Goal: Task Accomplishment & Management: Use online tool/utility

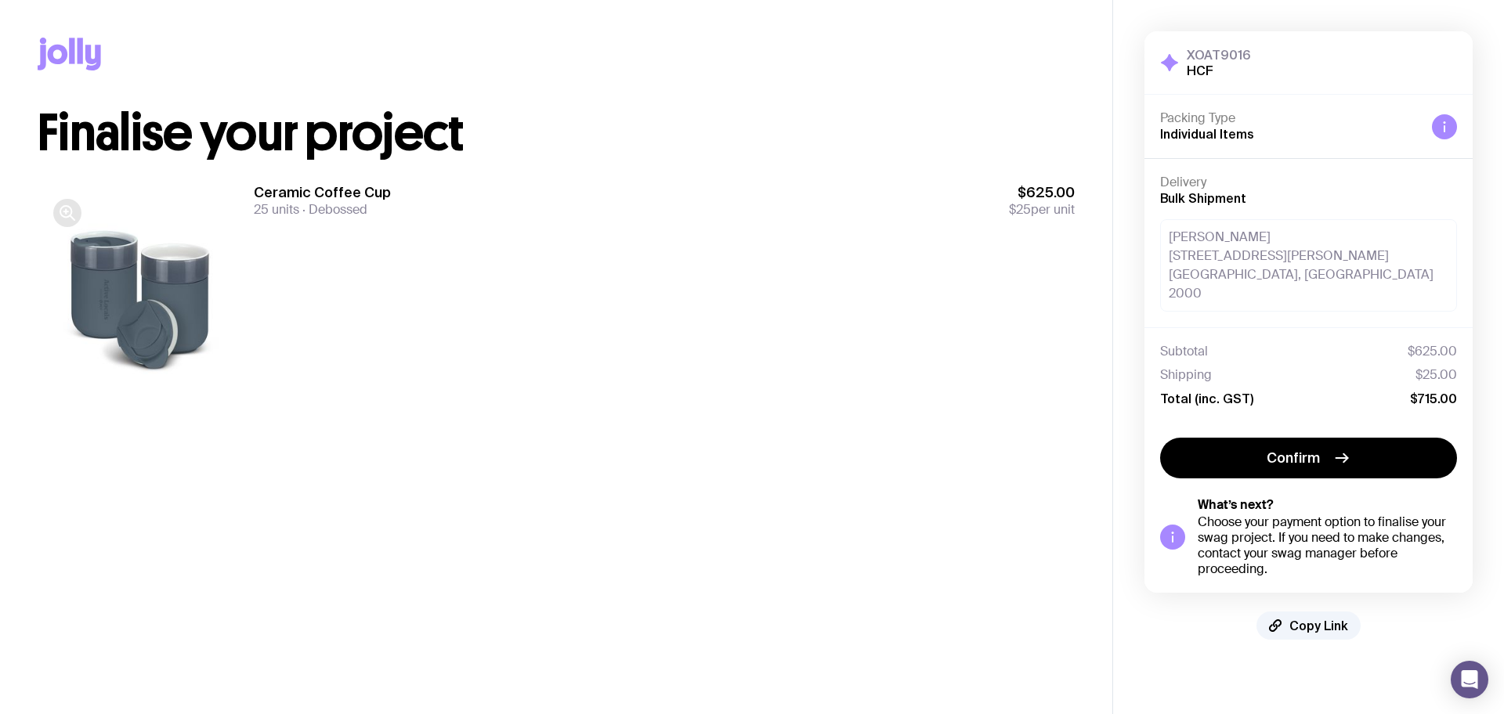
click at [66, 221] on icon "button" at bounding box center [67, 213] width 19 height 19
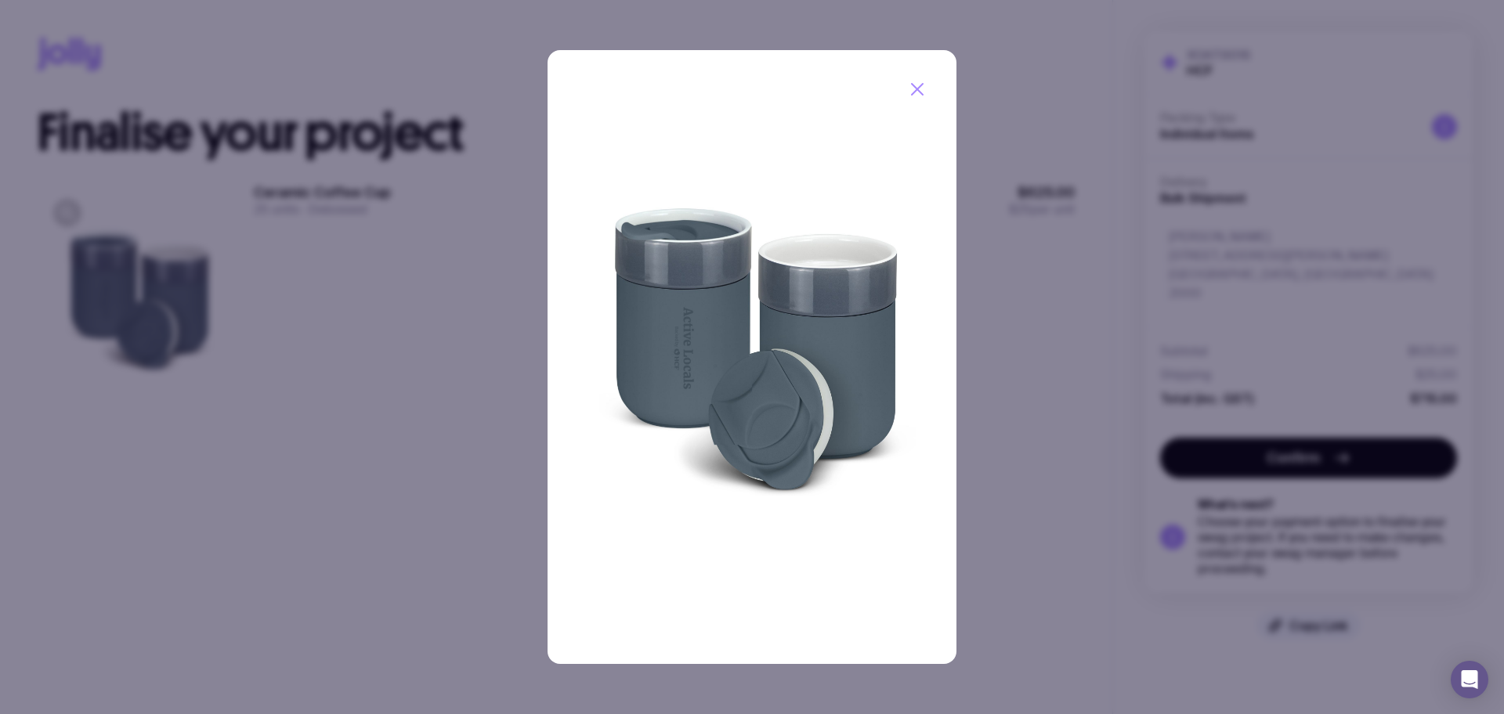
click at [363, 555] on div at bounding box center [752, 357] width 1504 height 714
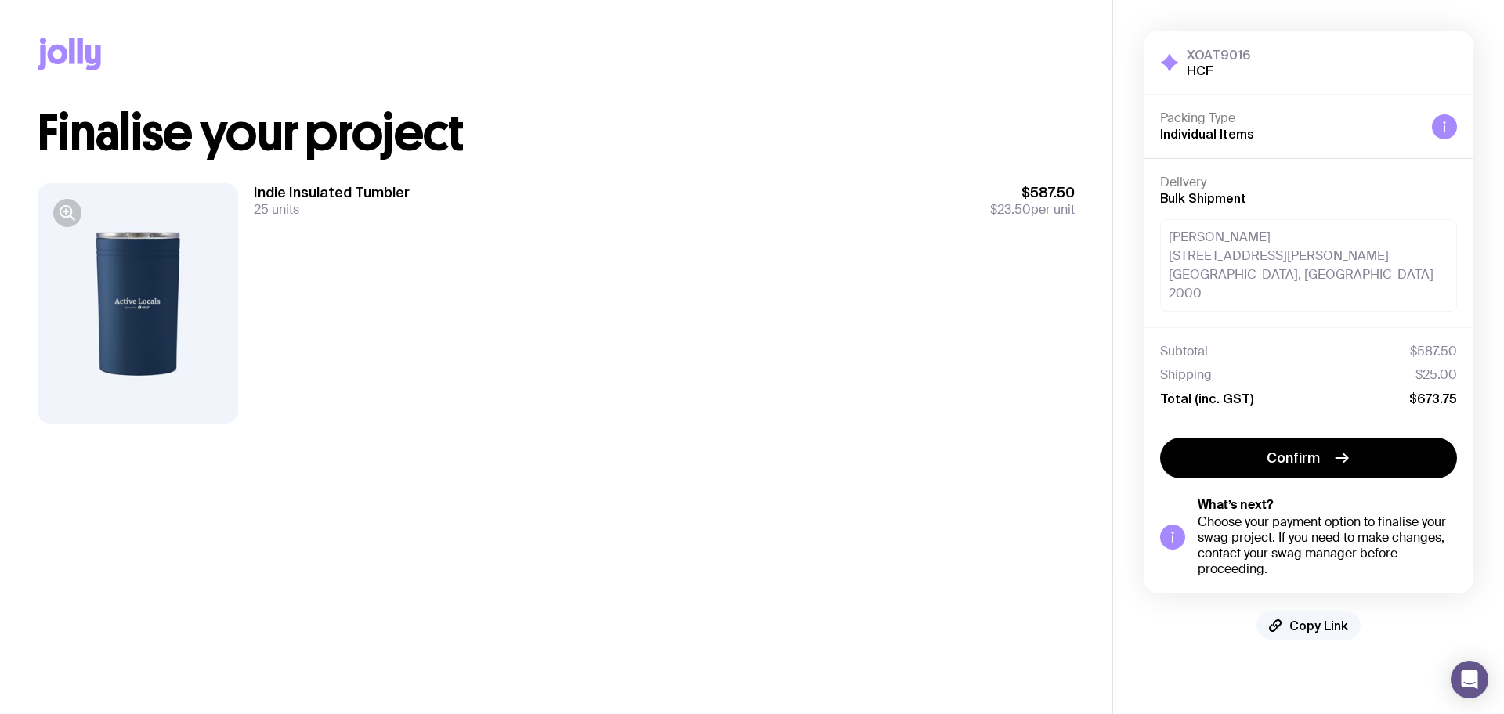
click at [1307, 618] on span "Copy Link" at bounding box center [1318, 626] width 59 height 16
click at [1305, 618] on span "Copied!" at bounding box center [1319, 626] width 47 height 16
click at [1316, 618] on span "Copy Link" at bounding box center [1318, 626] width 59 height 16
click at [1343, 618] on span "Copy Link" at bounding box center [1318, 626] width 59 height 16
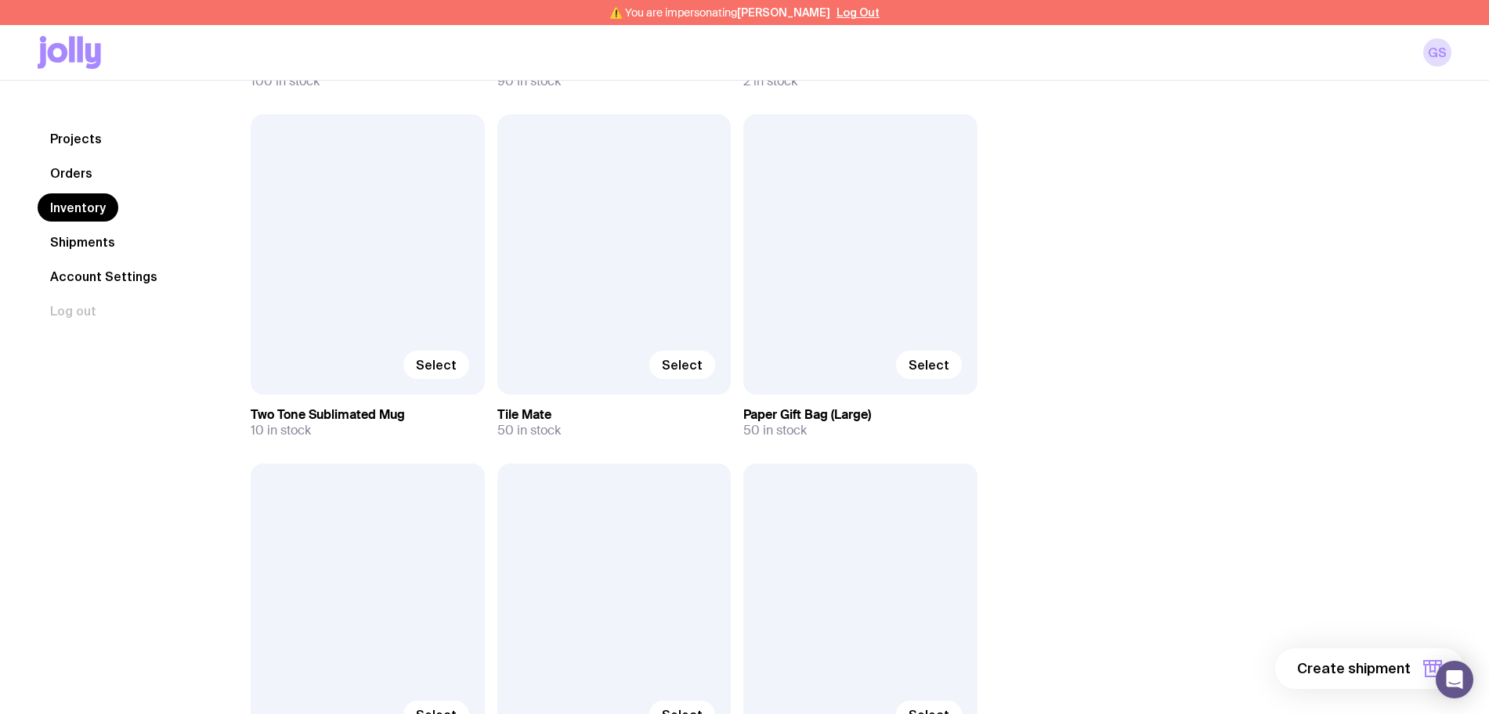
scroll to position [1812, 0]
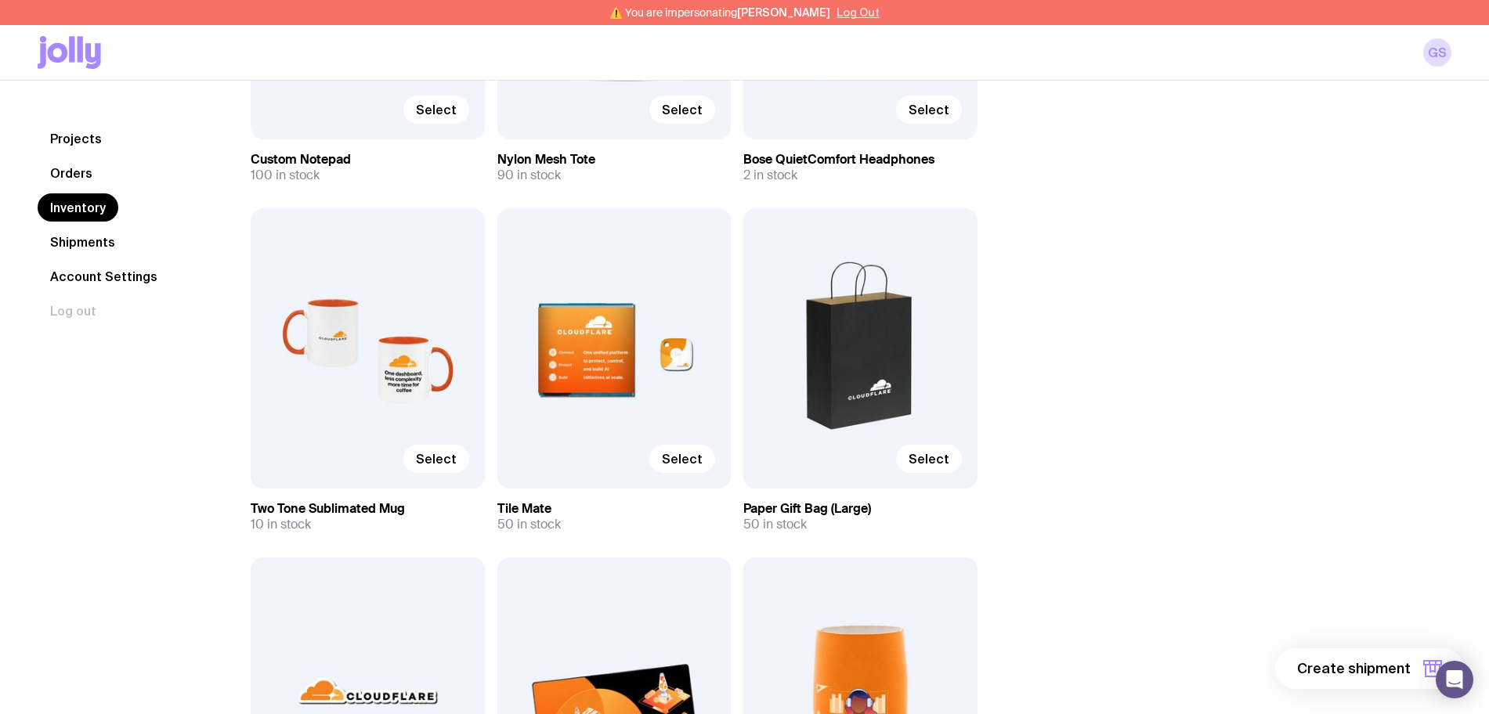
click at [846, 13] on button "Log Out" at bounding box center [858, 12] width 43 height 13
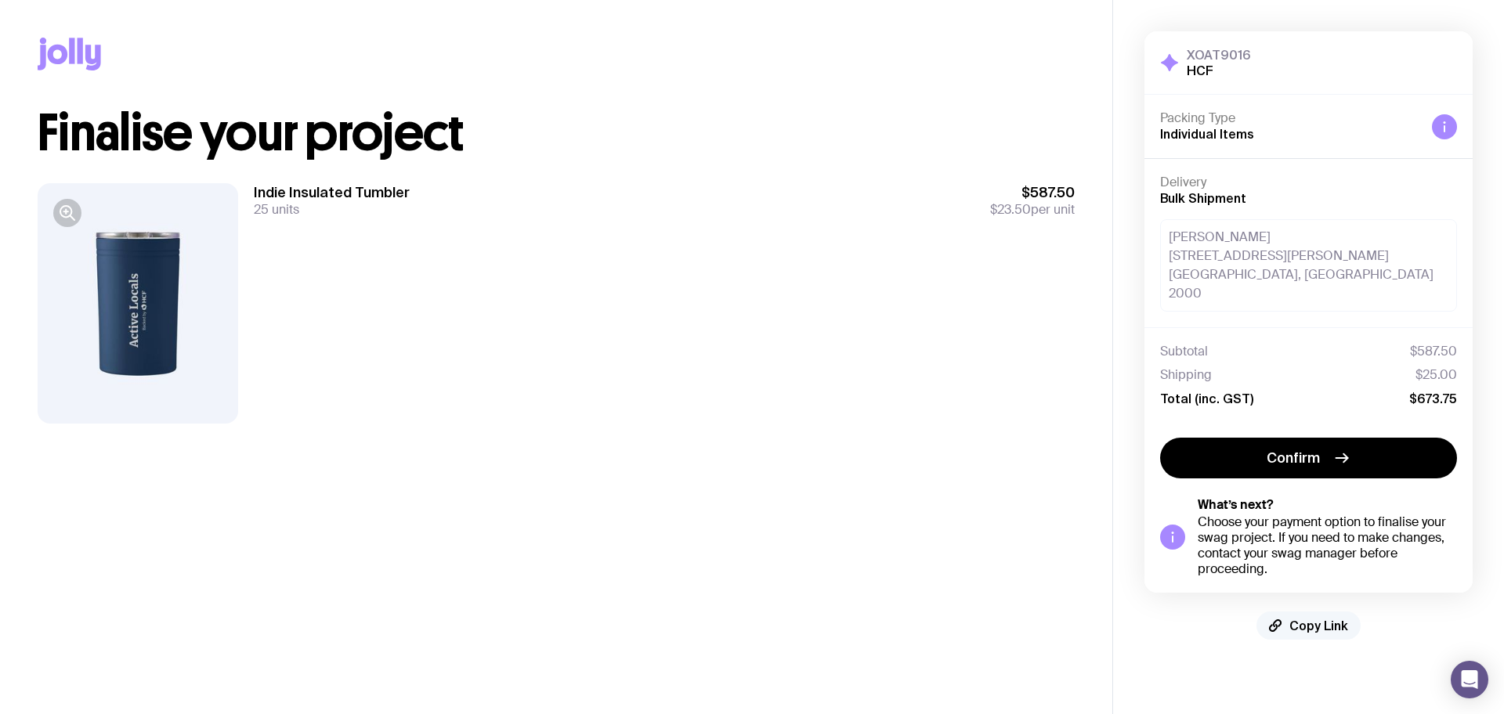
click at [1322, 618] on span "Copy Link" at bounding box center [1318, 626] width 59 height 16
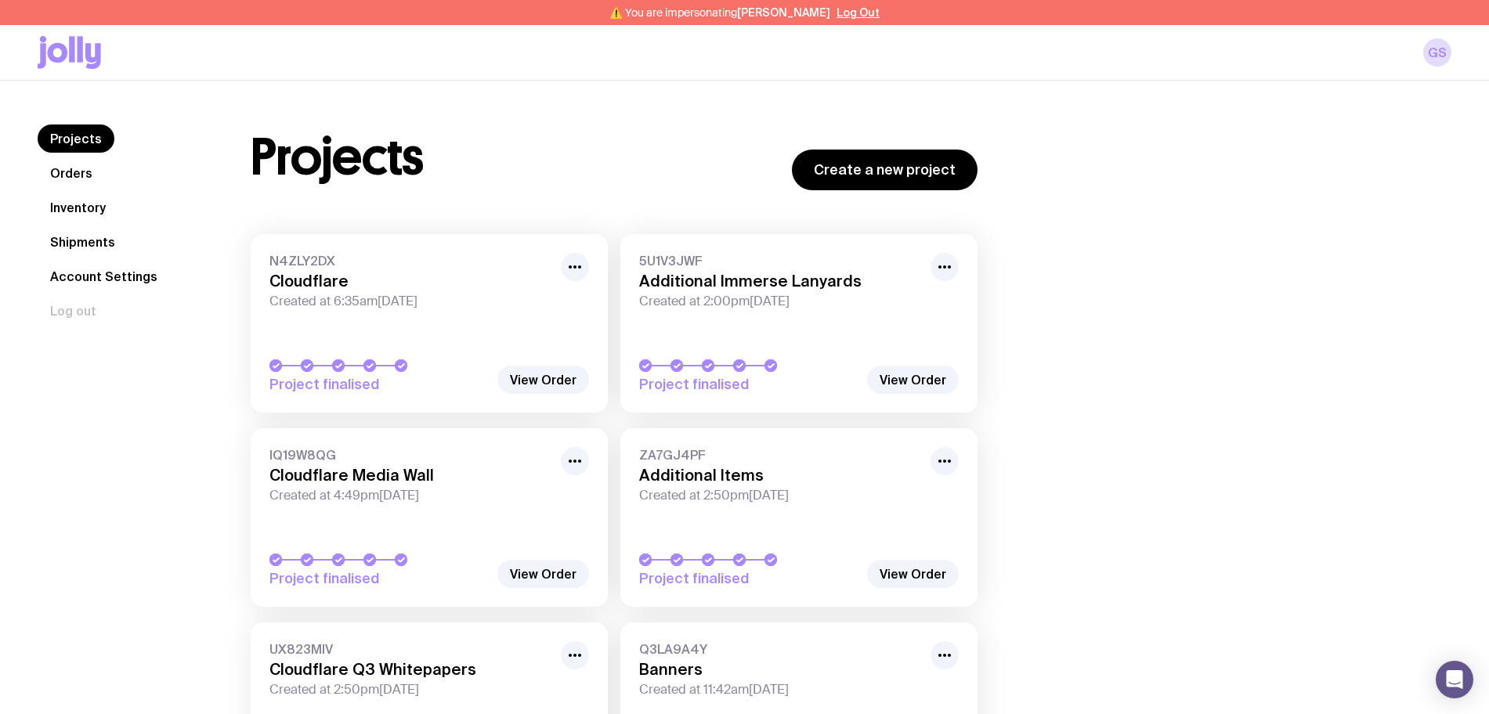
click at [82, 211] on link "Inventory" at bounding box center [78, 207] width 81 height 28
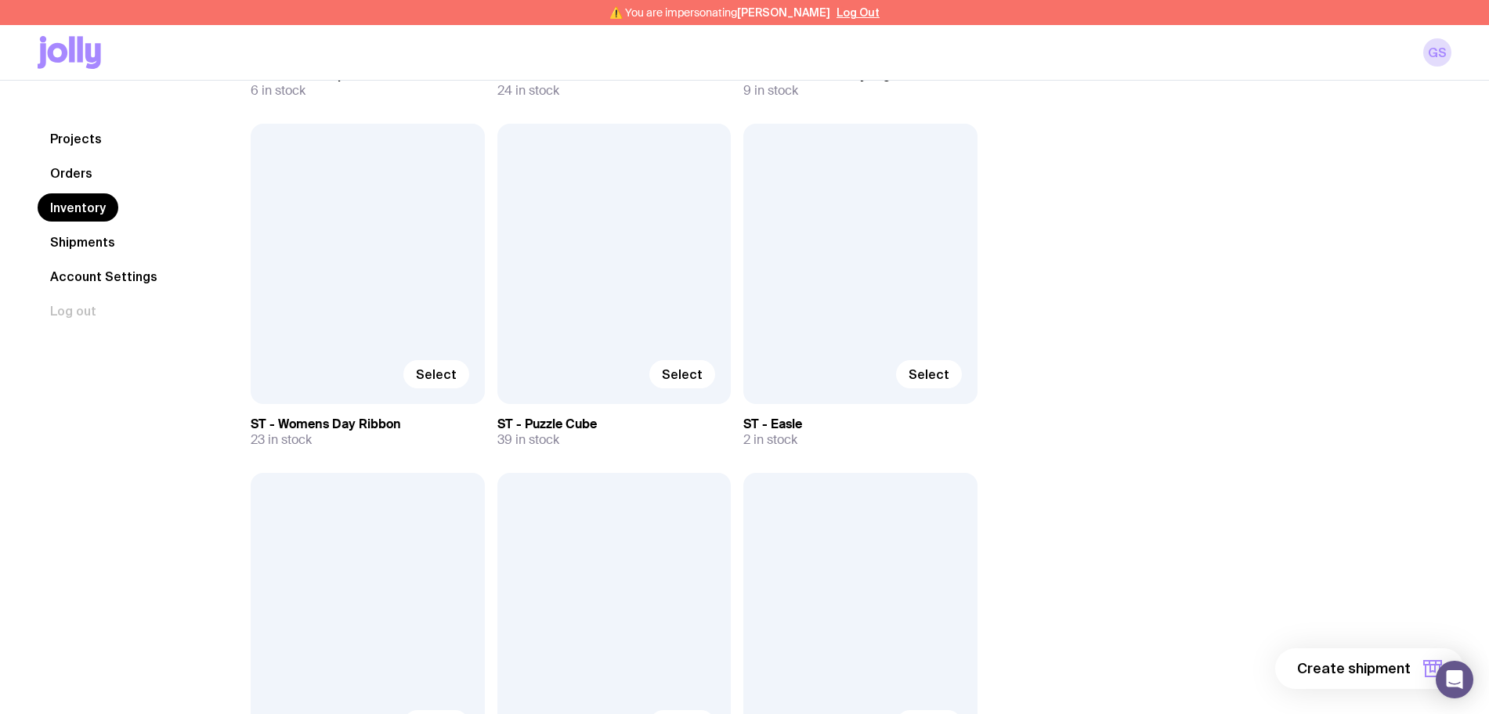
scroll to position [8079, 0]
